Goal: Check status: Check status

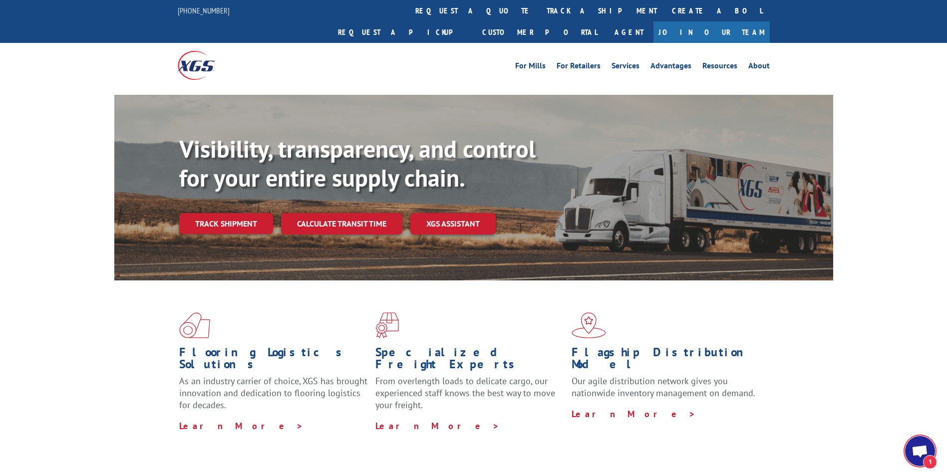
scroll to position [31, 0]
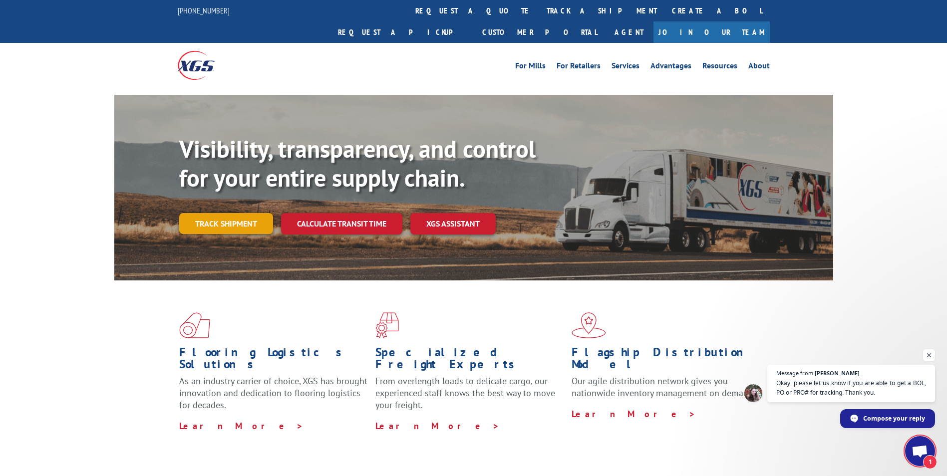
click at [218, 213] on link "Track shipment" at bounding box center [226, 223] width 94 height 21
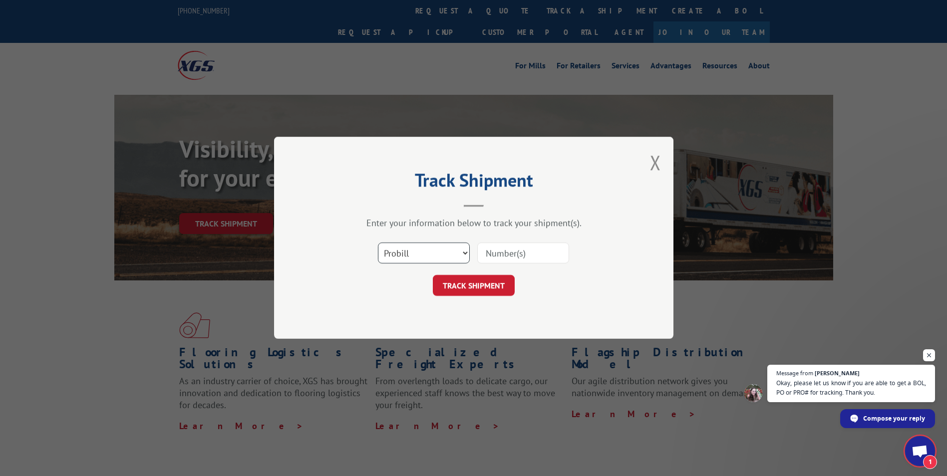
click at [462, 252] on select "Select category... Probill BOL PO" at bounding box center [424, 253] width 92 height 21
click at [378, 243] on select "Select category... Probill BOL PO" at bounding box center [424, 253] width 92 height 21
click at [507, 260] on input at bounding box center [523, 253] width 92 height 21
paste input "17687839"
type input "17687839"
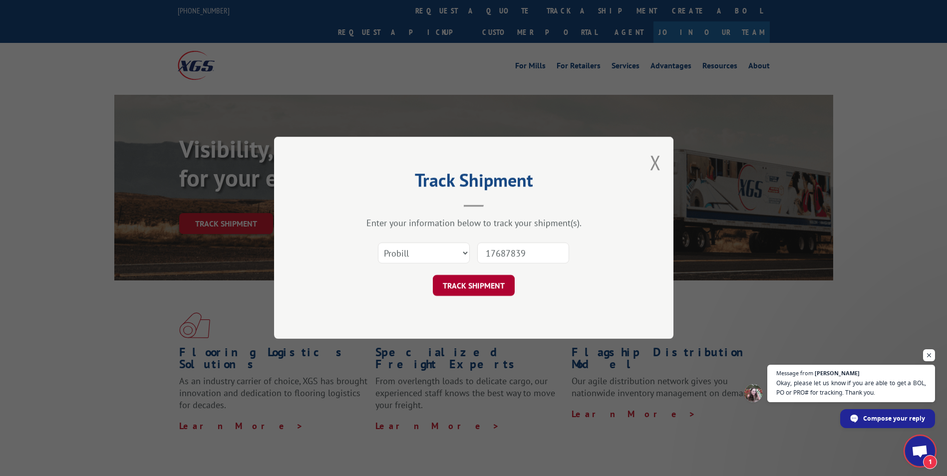
click at [475, 285] on button "TRACK SHIPMENT" at bounding box center [474, 286] width 82 height 21
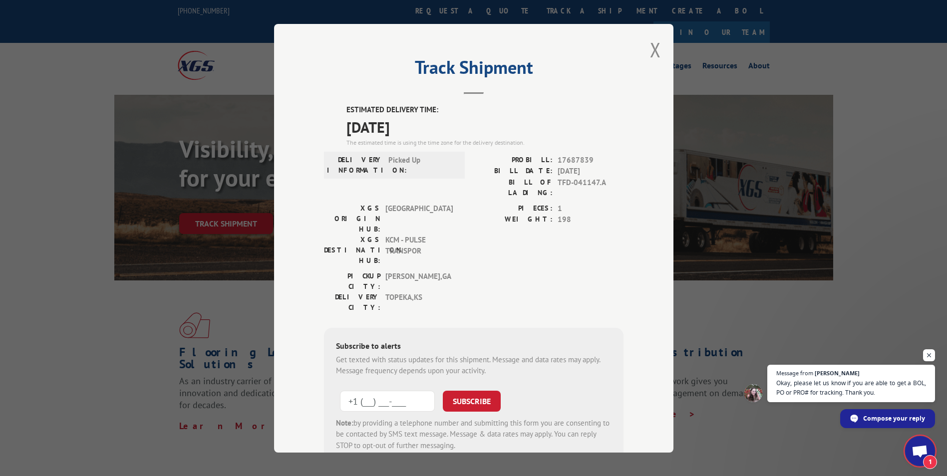
click at [365, 390] on input "+1 (___) ___-____" at bounding box center [387, 400] width 95 height 21
type input "[PHONE_NUMBER]"
click at [471, 390] on button "SUBSCRIBE" at bounding box center [472, 400] width 58 height 21
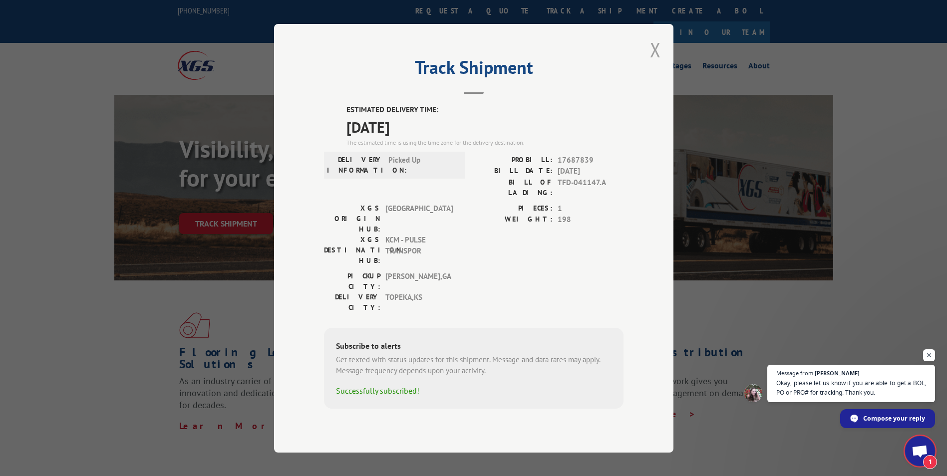
click at [658, 58] on button "Close modal" at bounding box center [655, 49] width 11 height 26
